Goal: Task Accomplishment & Management: Manage account settings

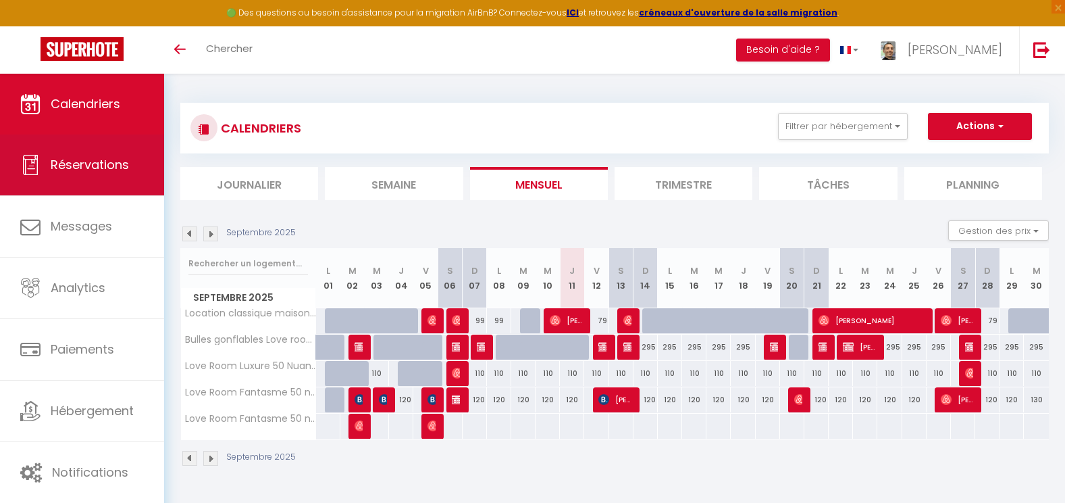
click at [116, 170] on span "Réservations" at bounding box center [90, 164] width 78 height 17
select select "not_cancelled"
select select
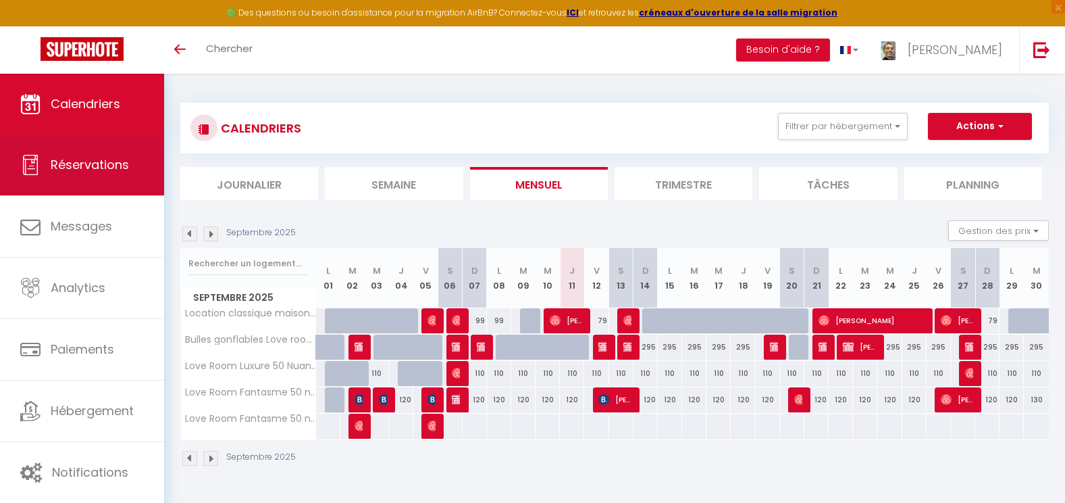
select select
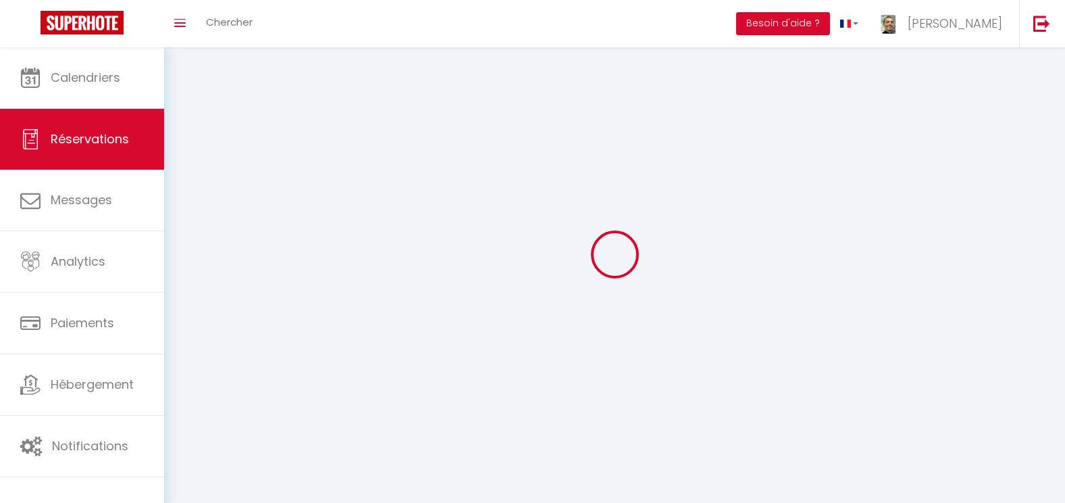
select select
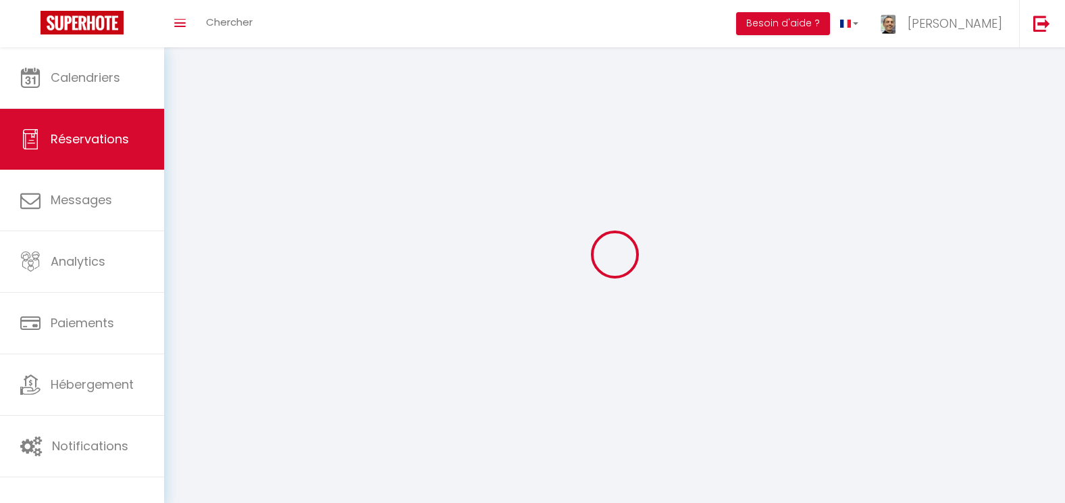
select select
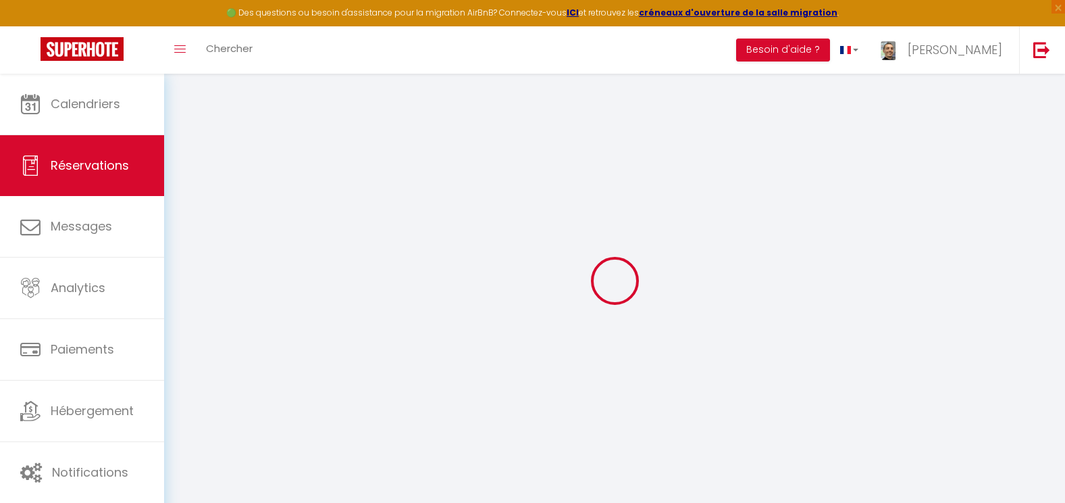
select select
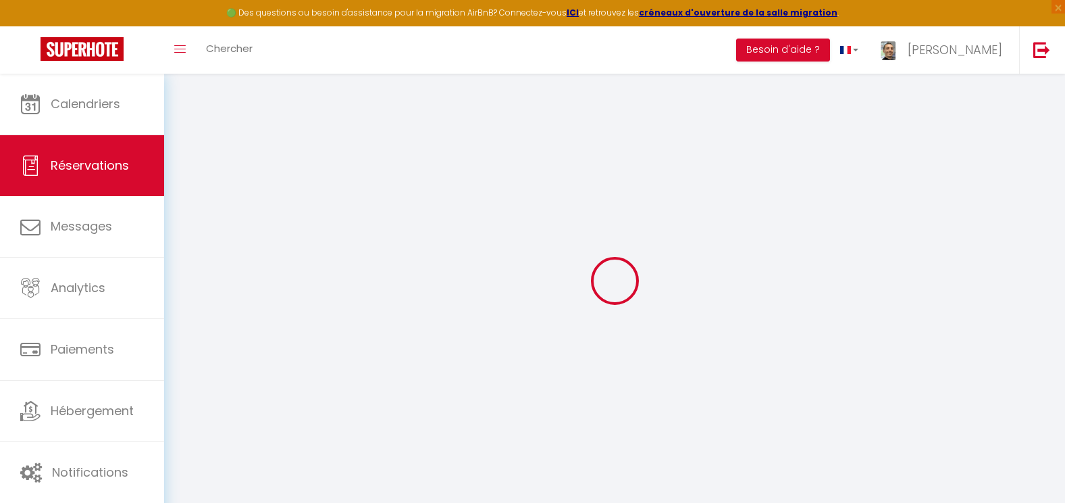
select select
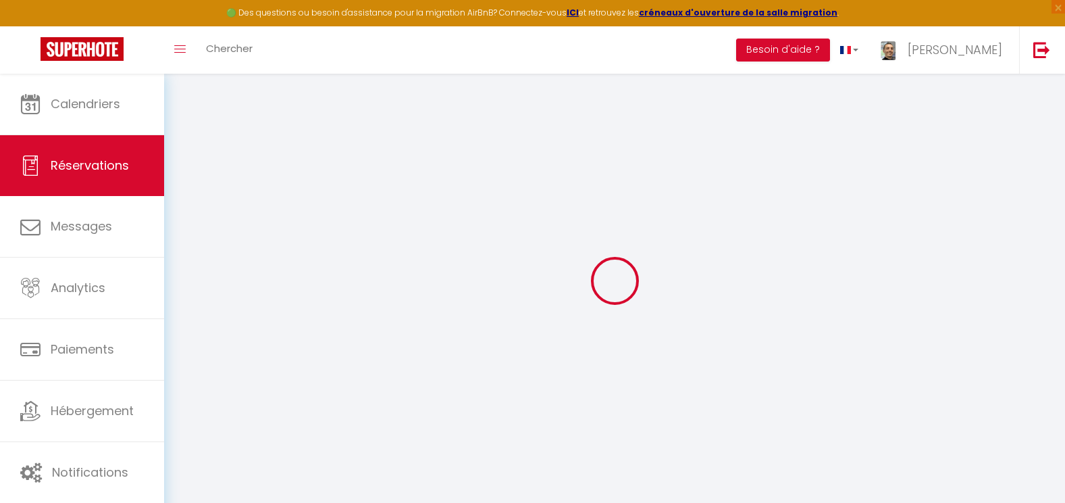
select select
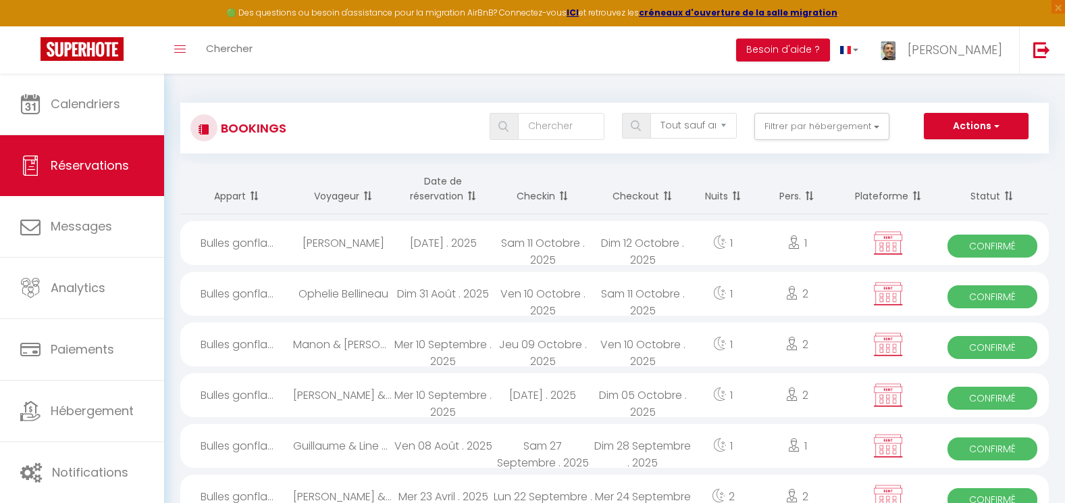
click at [607, 357] on div "Ven 10 Octobre . 2025" at bounding box center [643, 344] width 100 height 44
select select "OK"
select select "KO"
select select "1"
select select "0"
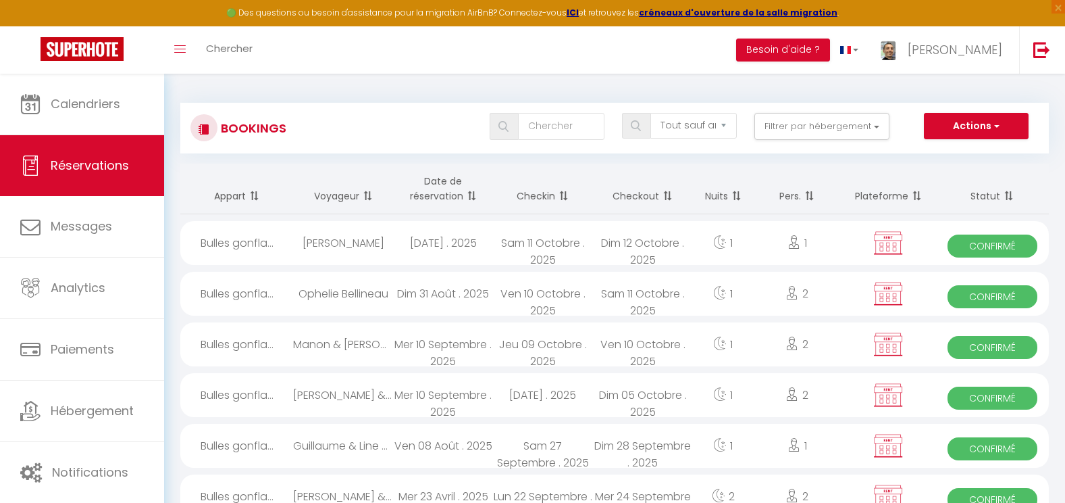
select select "1"
select select
